Goal: Feedback & Contribution: Submit feedback/report problem

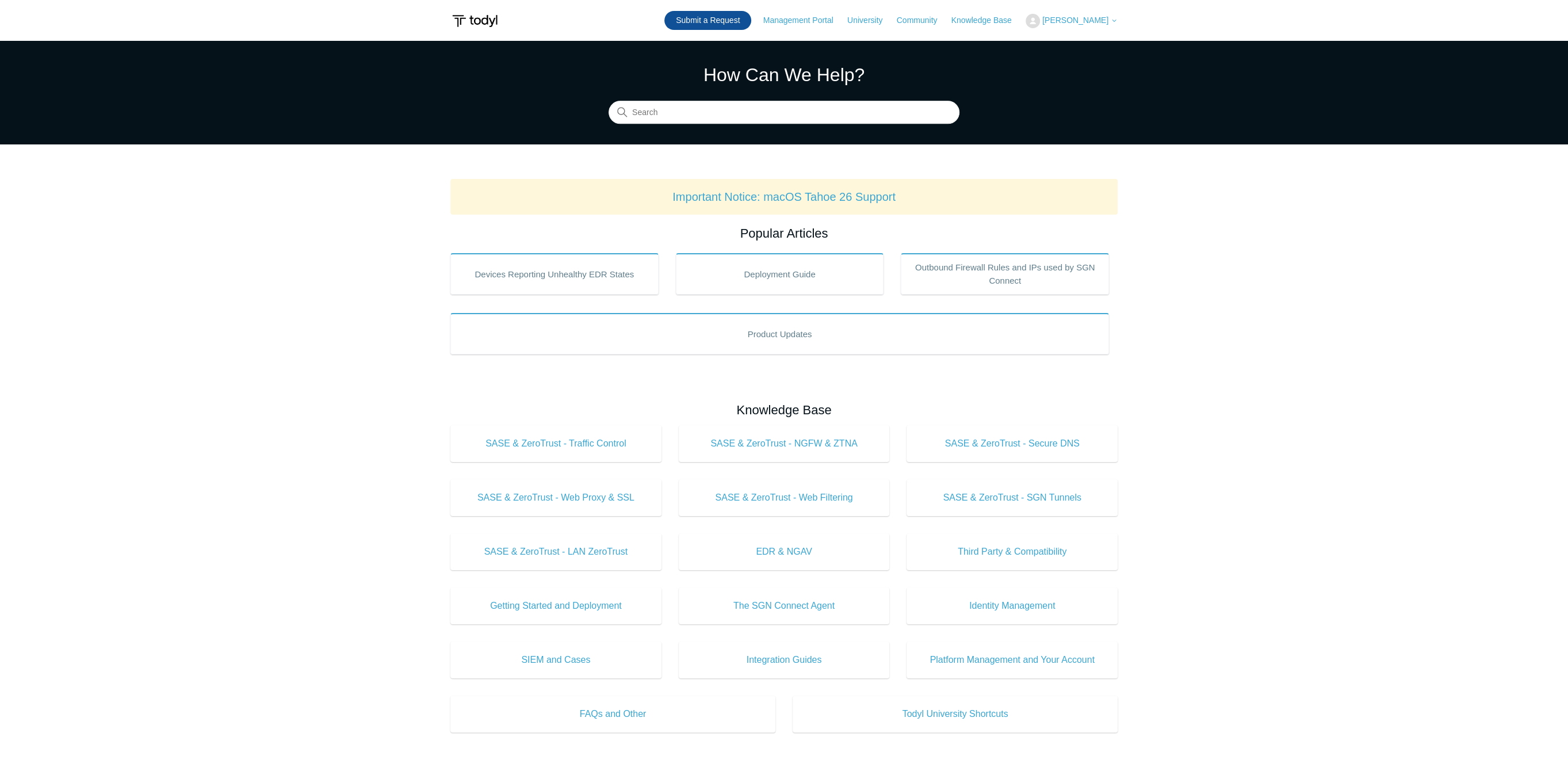
click at [706, 20] on link "Submit a Request" at bounding box center [708, 20] width 87 height 19
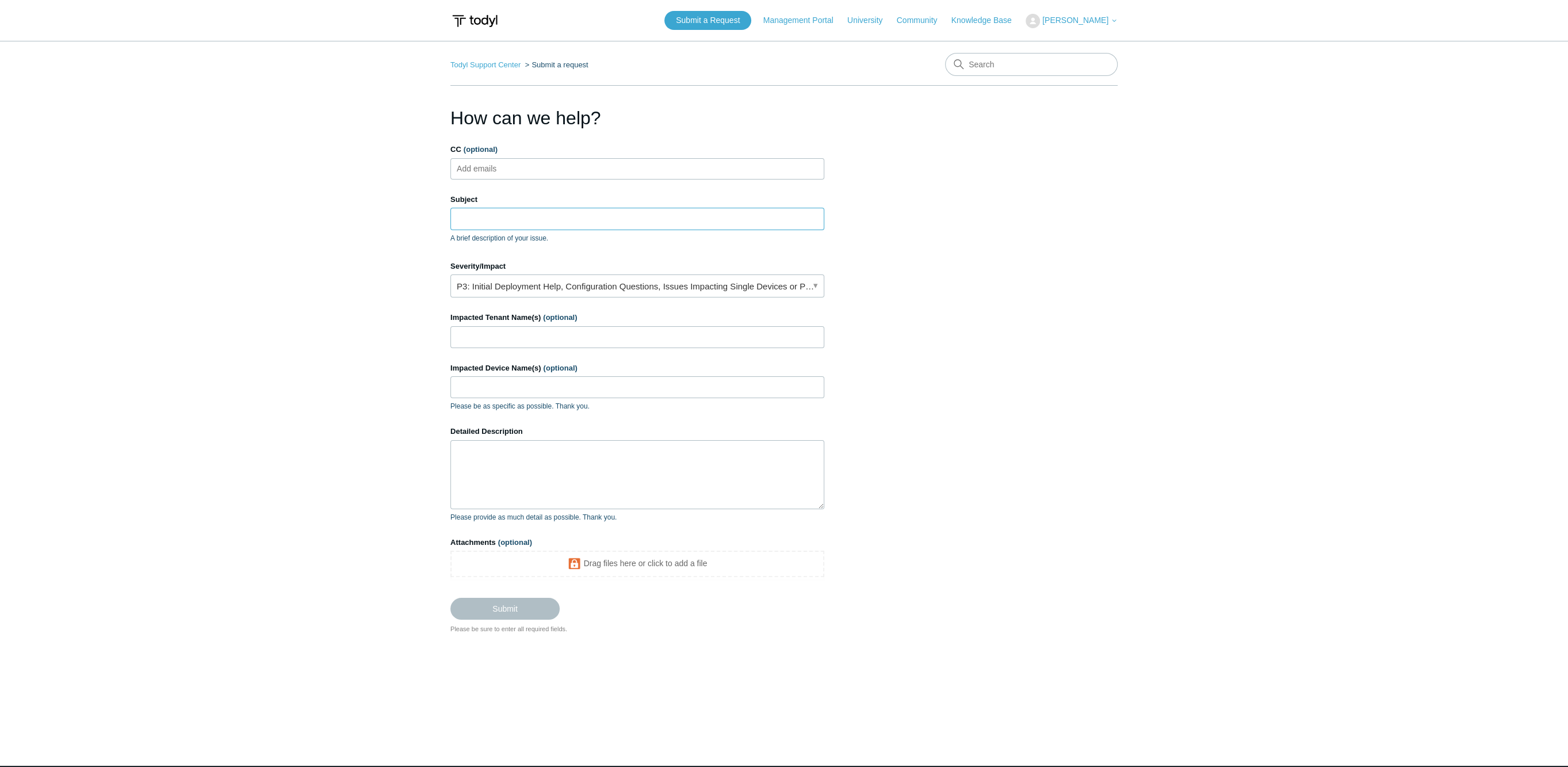
click at [608, 229] on input "Subject" at bounding box center [637, 218] width 374 height 22
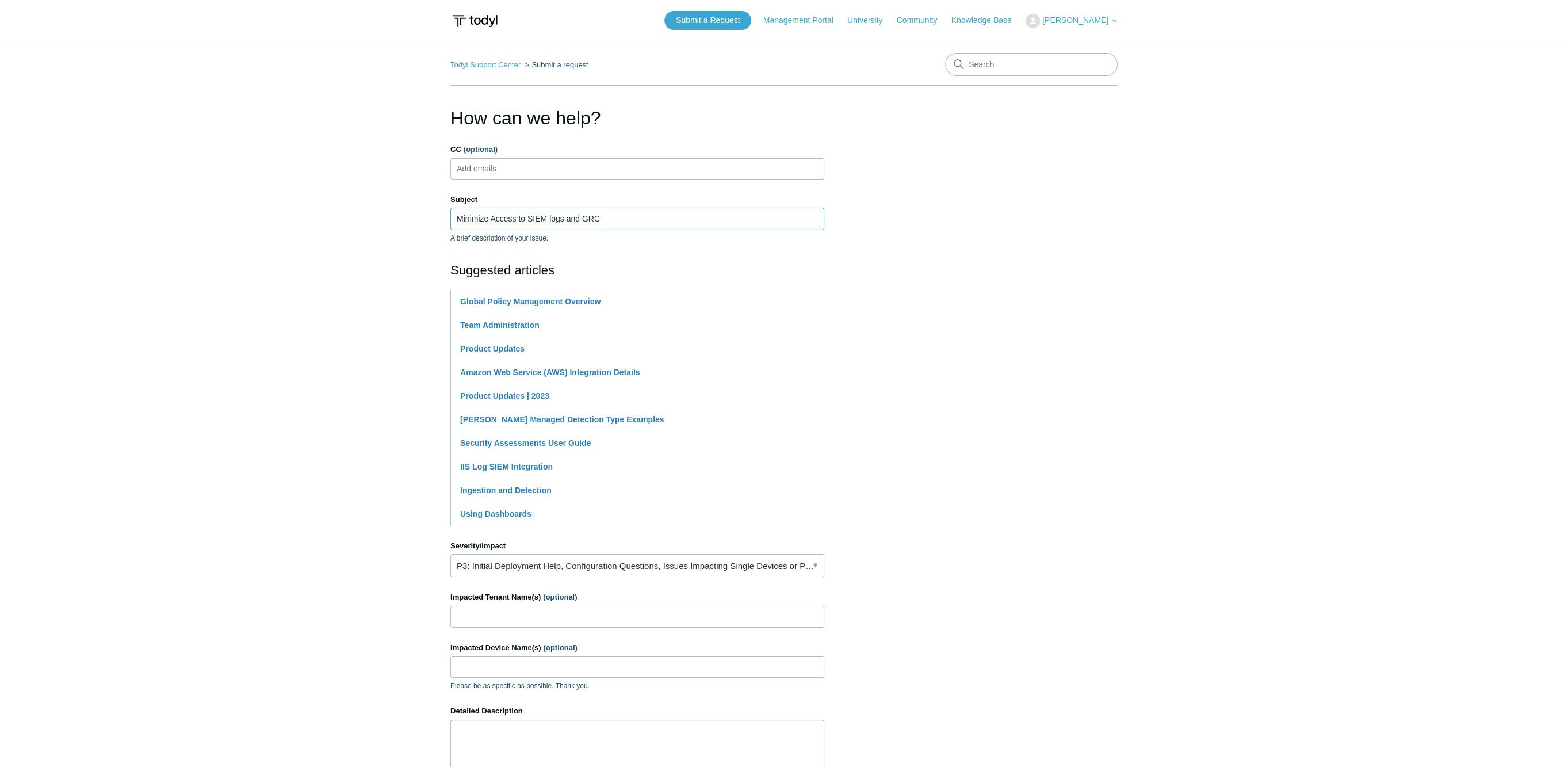
scroll to position [225, 0]
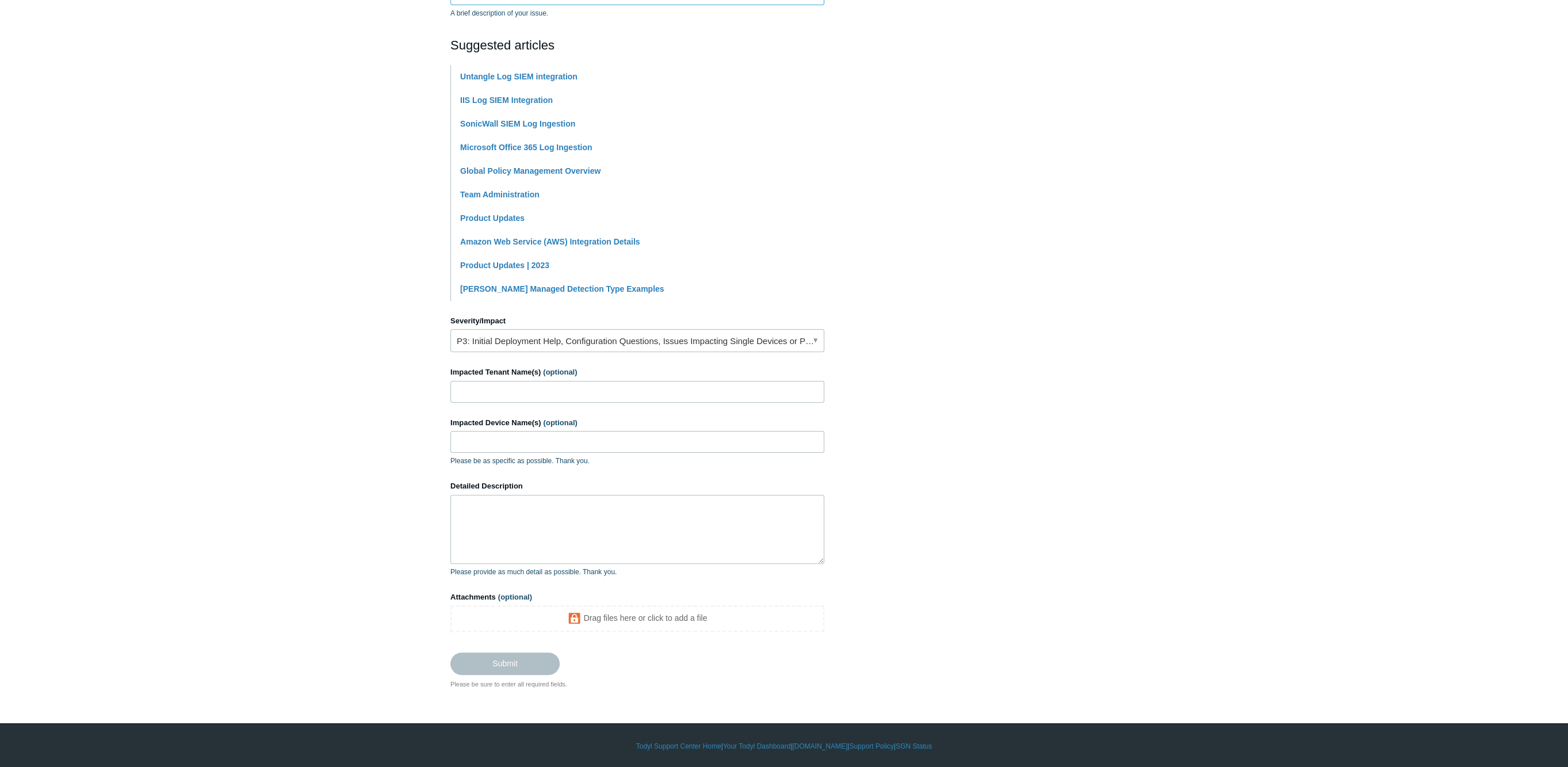
type input "Minimize Access to SIEM logs and GRC"
click at [499, 384] on input "Impacted Tenant Name(s) (optional)" at bounding box center [637, 392] width 374 height 22
type input "Peak Asset Management"
click at [522, 539] on textarea "Detailed Description" at bounding box center [637, 529] width 374 height 69
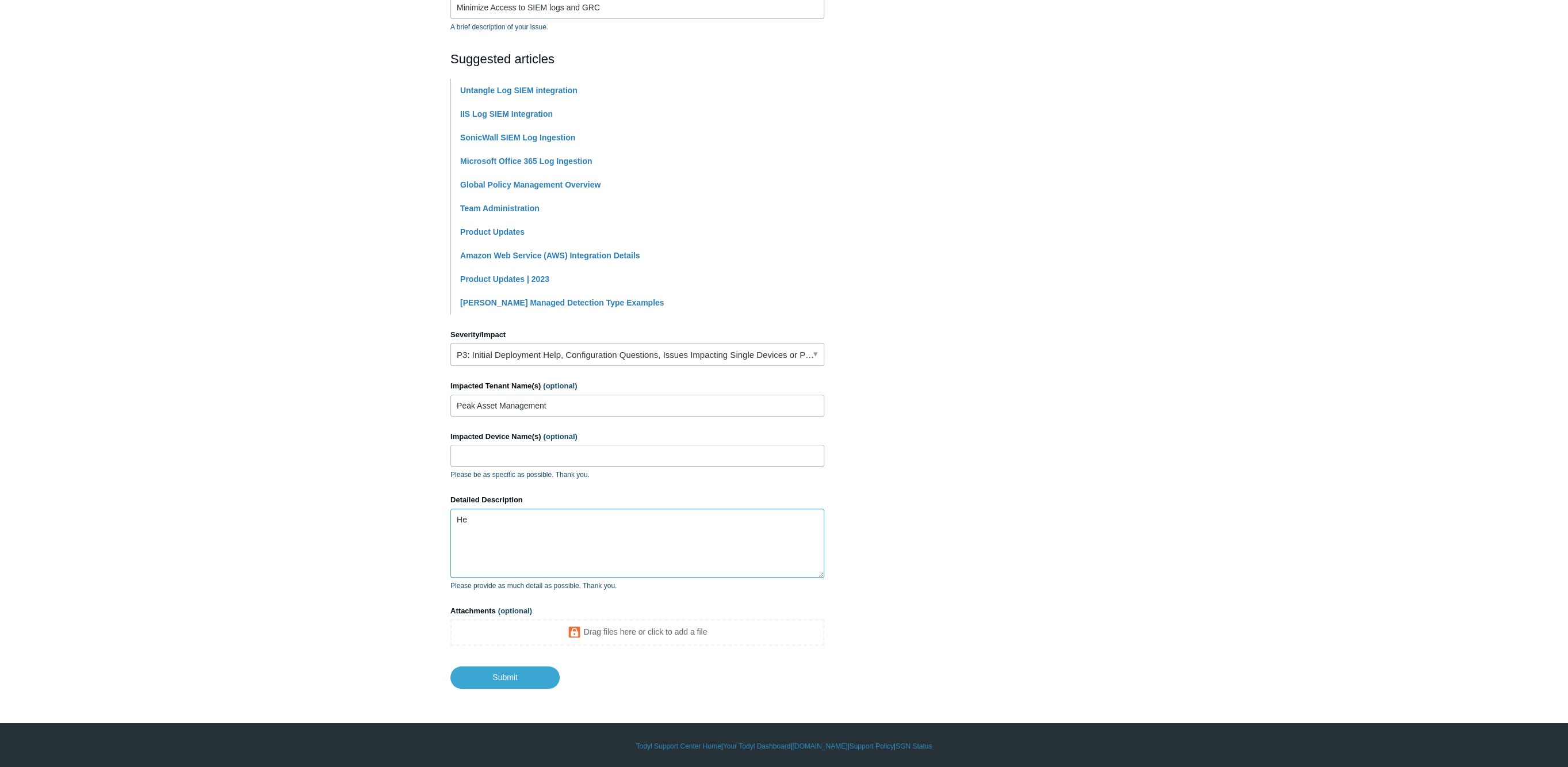
type textarea "H"
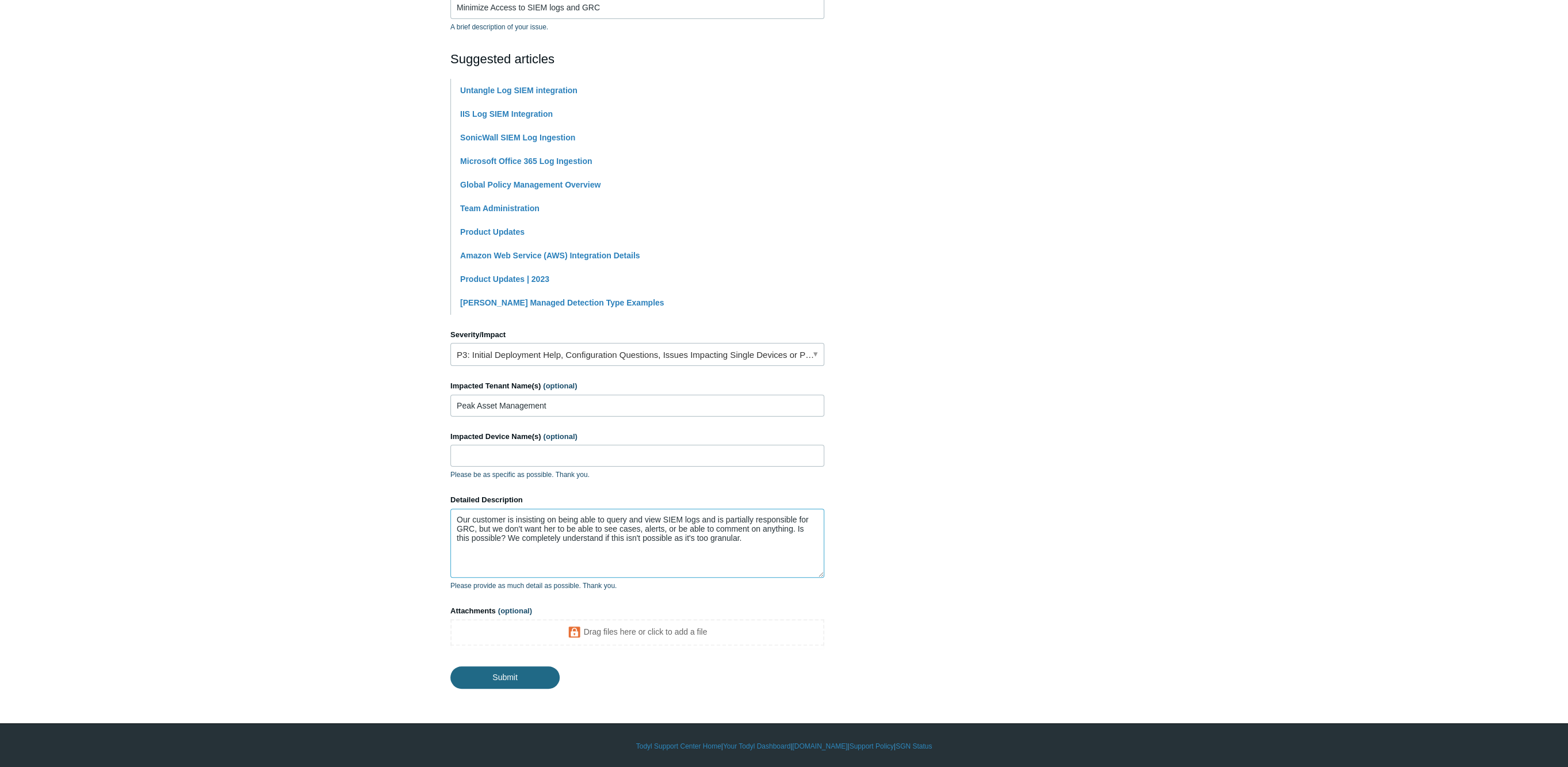
type textarea "Our customer is insisting on being able to query and view SIEM logs and is part…"
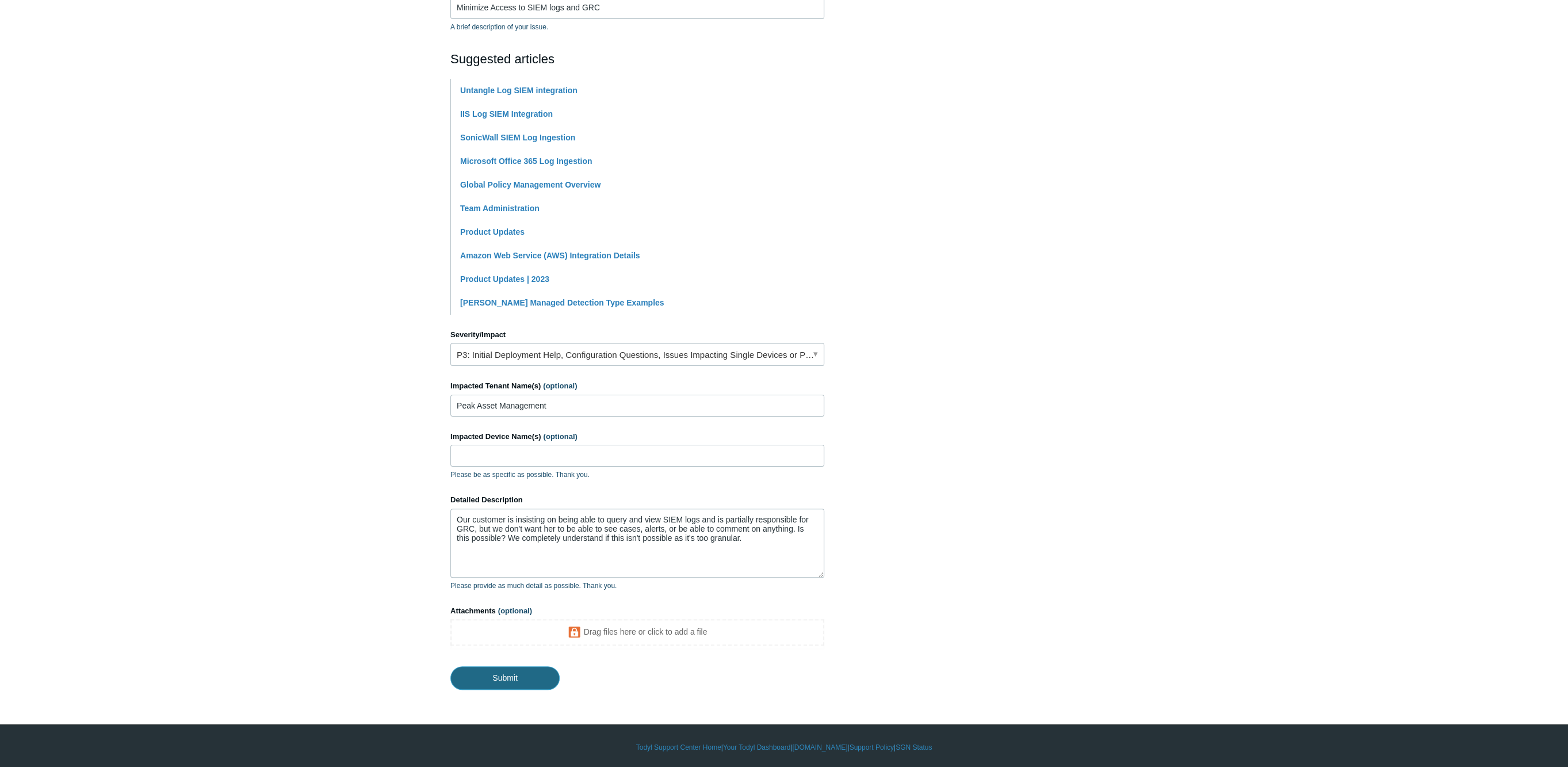
click at [493, 669] on input "Submit" at bounding box center [505, 678] width 110 height 23
